Goal: Find specific page/section: Find specific page/section

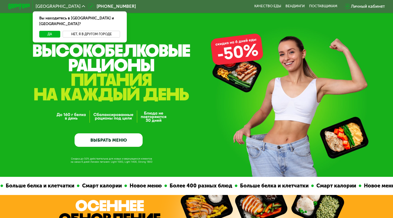
click at [89, 31] on button "Нет, я в другом городе" at bounding box center [92, 34] width 58 height 6
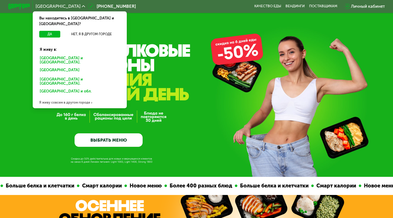
click at [47, 67] on div "[GEOGRAPHIC_DATA]" at bounding box center [78, 71] width 85 height 9
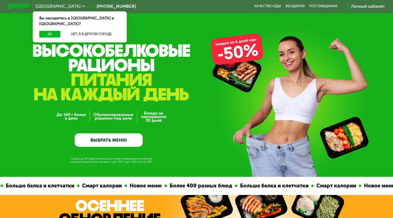
click at [78, 25] on div "Вы находитесь в [GEOGRAPHIC_DATA] и [GEOGRAPHIC_DATA]?" at bounding box center [80, 21] width 94 height 20
click at [79, 31] on button "Нет, я в другом городе" at bounding box center [92, 34] width 58 height 6
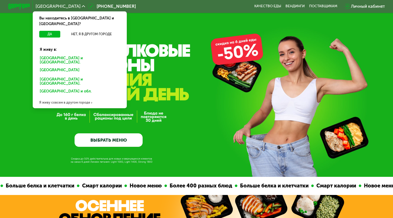
click at [50, 67] on div "[GEOGRAPHIC_DATA]" at bounding box center [78, 71] width 85 height 9
